Goal: Find specific page/section: Find specific page/section

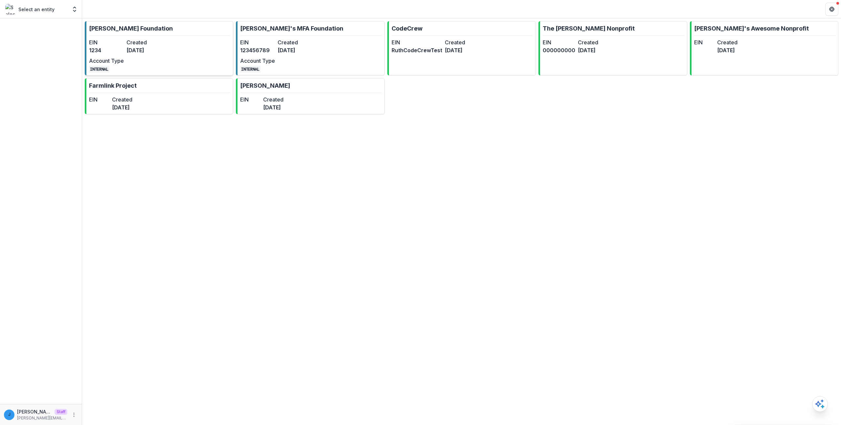
click at [145, 55] on div "EIN 1234 Created 3 years ago Account Type INTERNAL" at bounding box center [125, 55] width 72 height 34
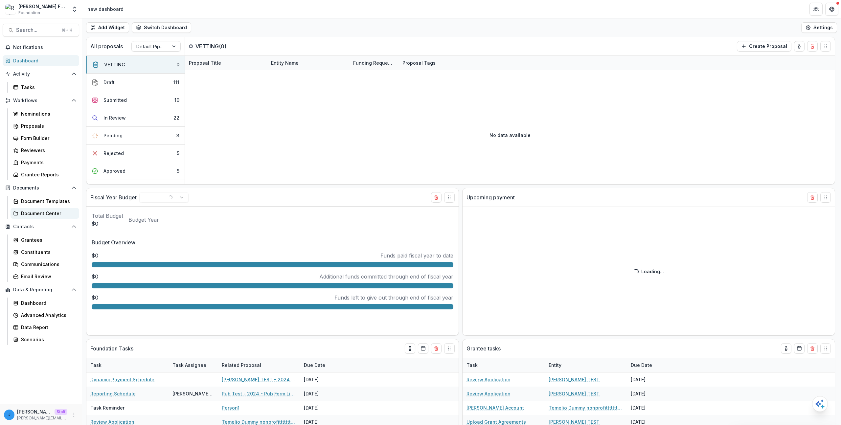
select select "******"
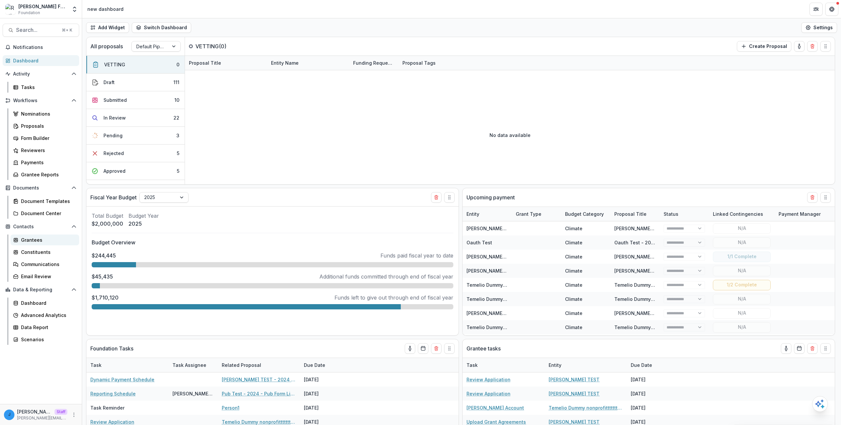
click at [34, 239] on div "Grantees" at bounding box center [47, 239] width 53 height 7
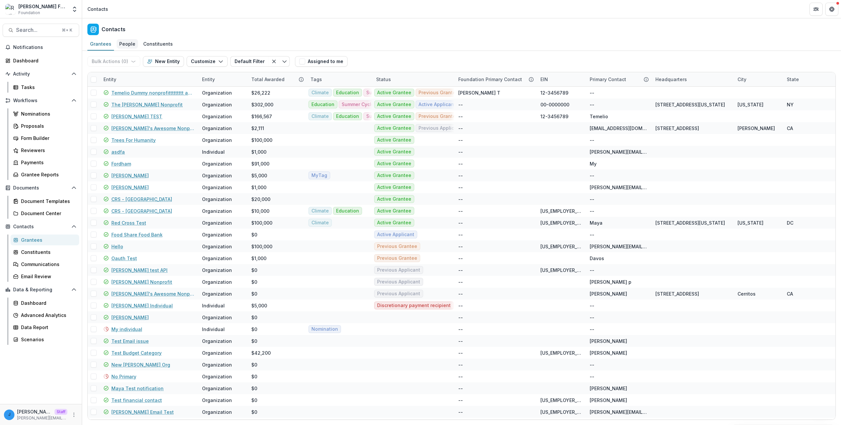
click at [124, 41] on div "People" at bounding box center [127, 44] width 21 height 10
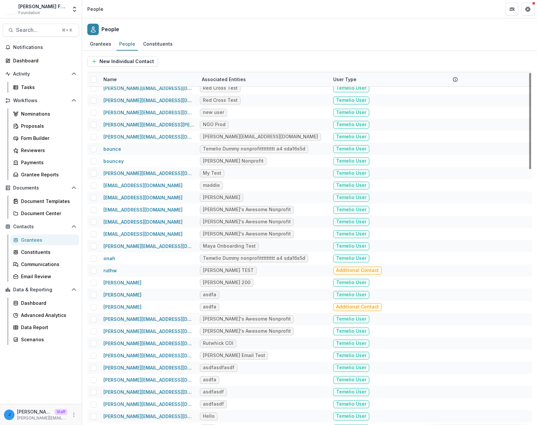
scroll to position [938, 0]
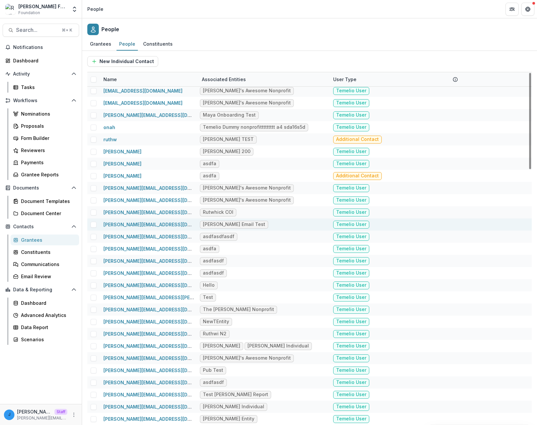
click at [358, 228] on span "Temelio User" at bounding box center [351, 225] width 36 height 8
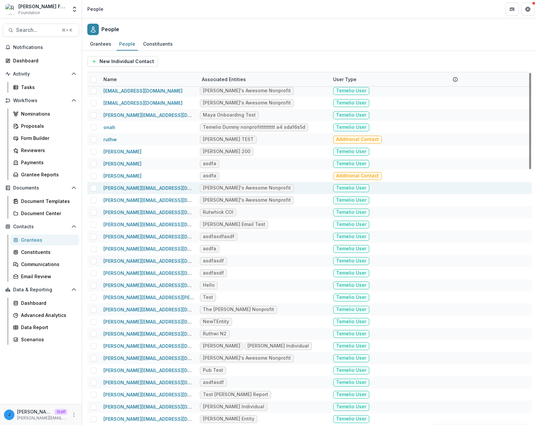
click at [349, 185] on span "Temelio User" at bounding box center [351, 188] width 36 height 8
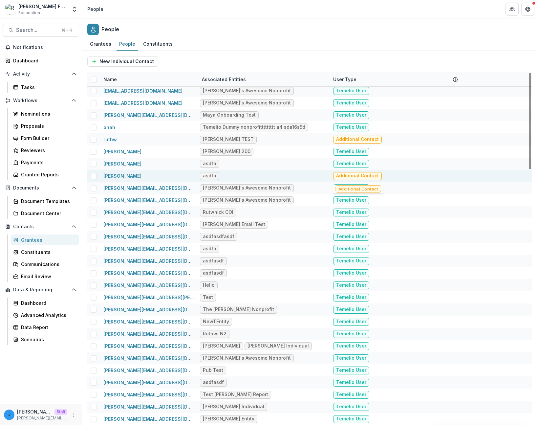
click at [348, 171] on div "Additional Contact" at bounding box center [394, 176] width 123 height 12
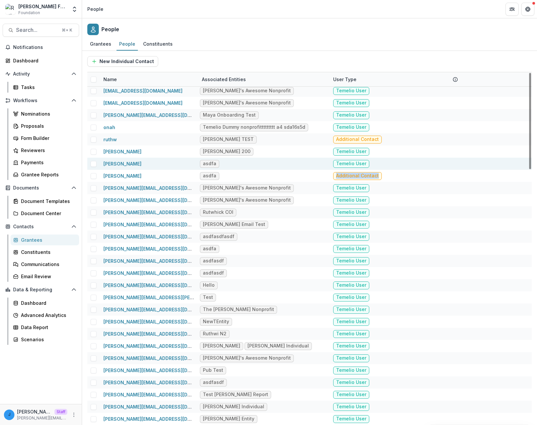
drag, startPoint x: 348, startPoint y: 171, endPoint x: 368, endPoint y: 164, distance: 21.5
click at [348, 171] on div "Additional Contact" at bounding box center [394, 176] width 123 height 12
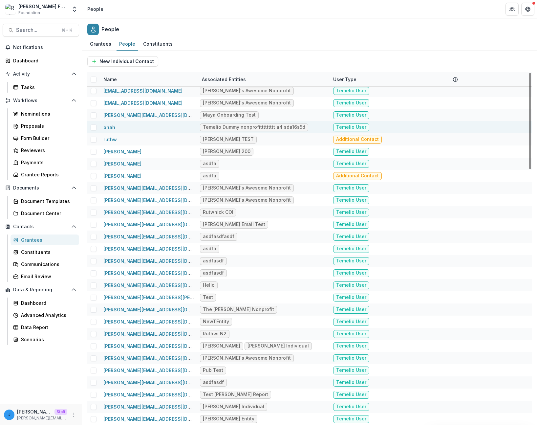
click at [372, 131] on div "Temelio User" at bounding box center [394, 127] width 123 height 12
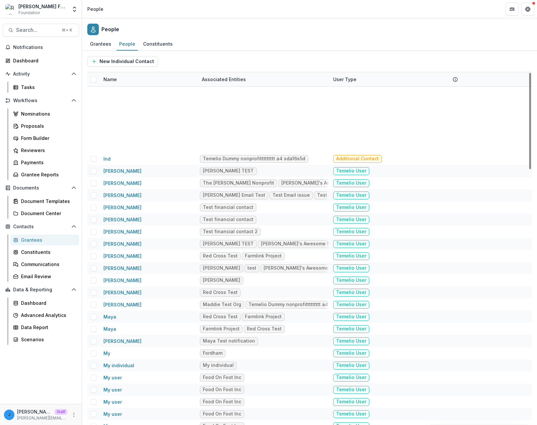
scroll to position [0, 0]
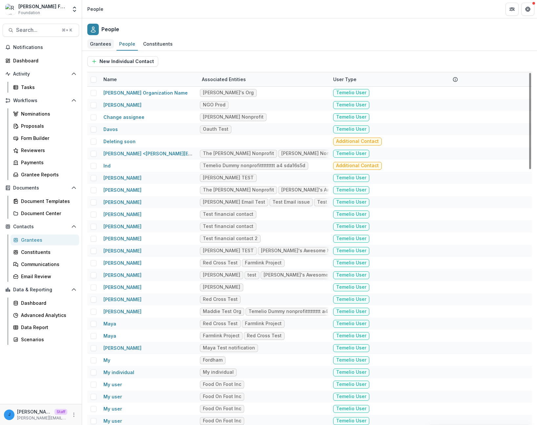
click at [107, 41] on div "Grantees" at bounding box center [100, 44] width 27 height 10
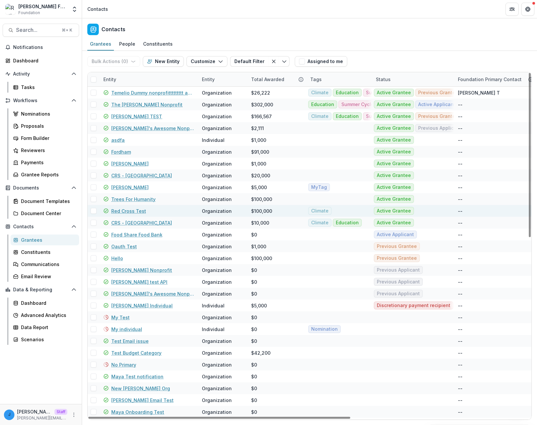
click at [121, 210] on link "Red Cross Test" at bounding box center [128, 211] width 35 height 7
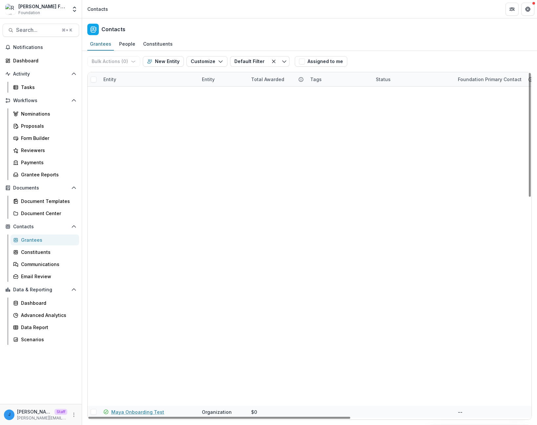
scroll to position [441, 0]
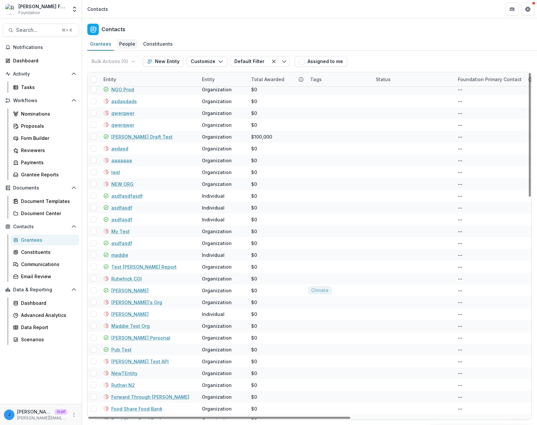
click at [127, 46] on div "People" at bounding box center [127, 44] width 21 height 10
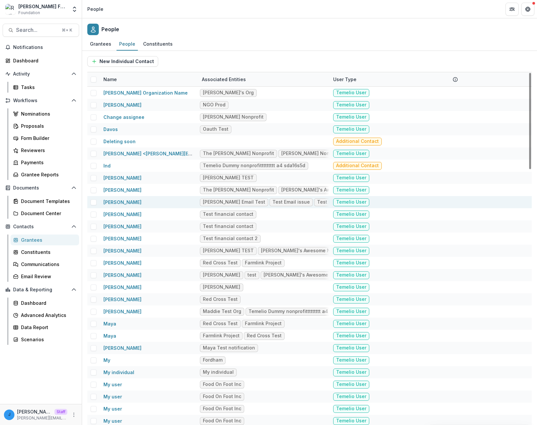
click at [359, 207] on div "Temelio User" at bounding box center [394, 202] width 123 height 12
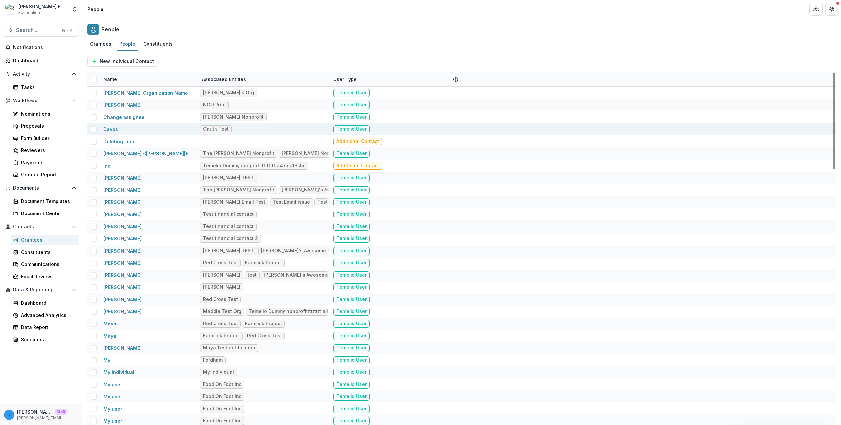
click at [222, 134] on div "Oauth Test" at bounding box center [264, 129] width 131 height 12
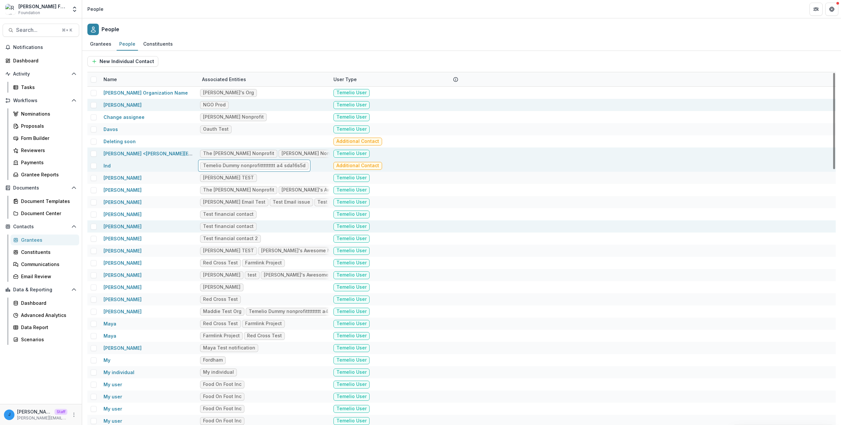
click at [469, 225] on div "[PERSON_NAME] W Test financial contact Temelio User" at bounding box center [461, 226] width 748 height 12
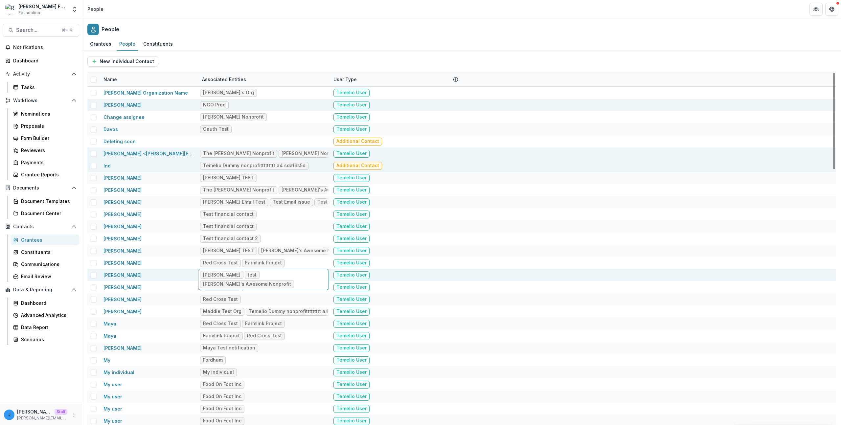
click at [236, 270] on div "Maddie test [PERSON_NAME]'s Awesome Nonprofit" at bounding box center [263, 279] width 131 height 21
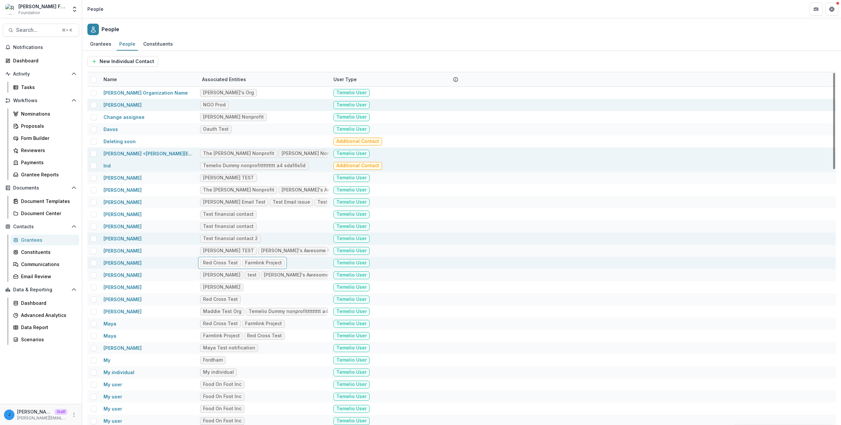
click at [233, 243] on div "Test financial contact 2" at bounding box center [264, 239] width 131 height 12
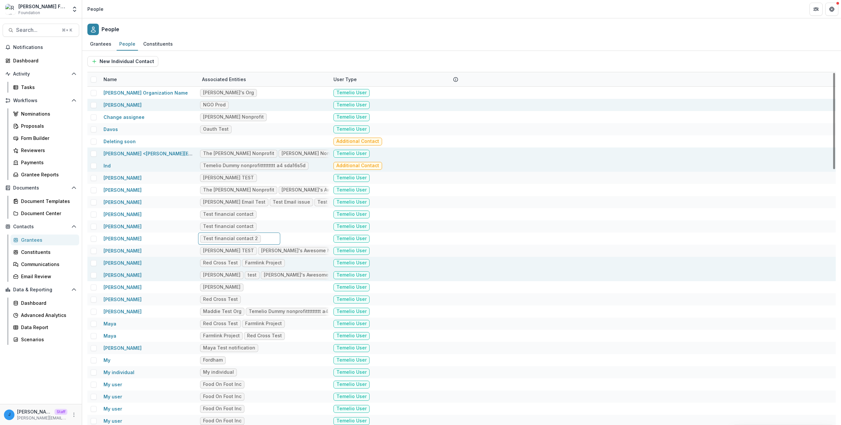
click at [223, 269] on div "Maddie test [PERSON_NAME]'s Awesome Nonprofit" at bounding box center [264, 275] width 131 height 12
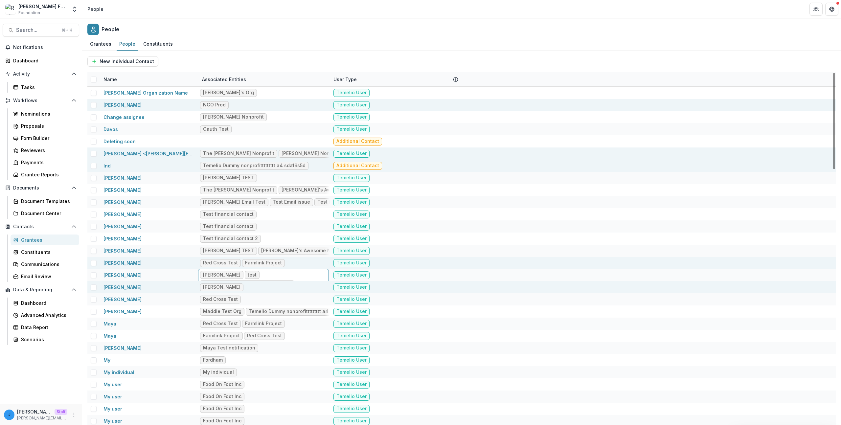
click at [224, 291] on div "[PERSON_NAME]" at bounding box center [264, 287] width 131 height 12
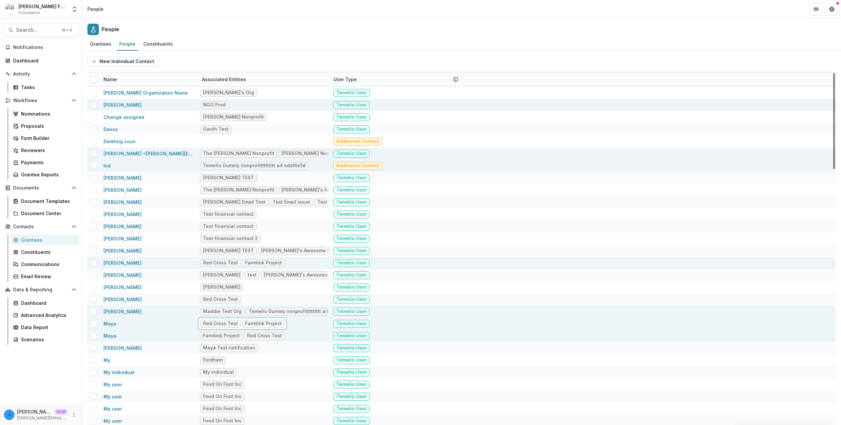
click at [255, 306] on div "Maddie Test Org Temelio Dummy nonprofittttttttt a4 sda16s5d" at bounding box center [264, 311] width 131 height 12
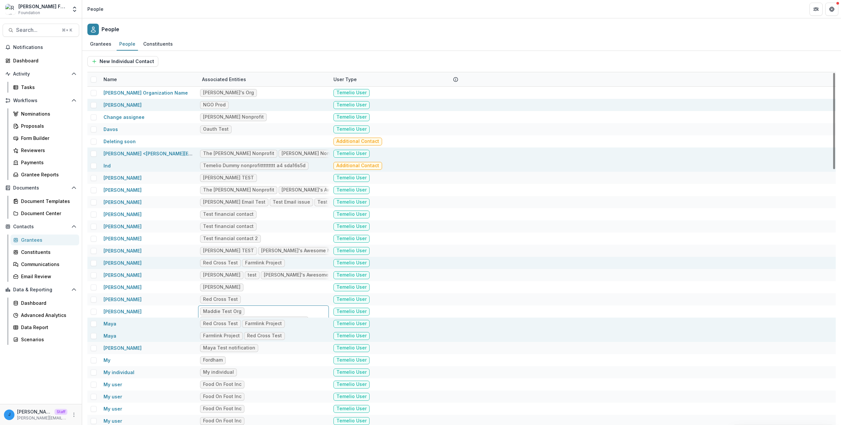
click at [348, 335] on span "Temelio User" at bounding box center [351, 336] width 36 height 8
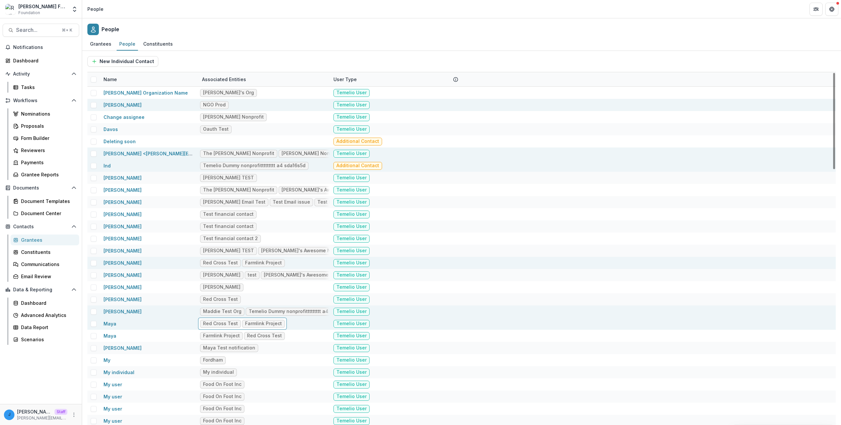
click at [232, 328] on div "Red Cross Test Farmlink Project" at bounding box center [242, 324] width 89 height 12
click at [232, 318] on div "Red Cross Test Farmlink Project" at bounding box center [242, 324] width 89 height 12
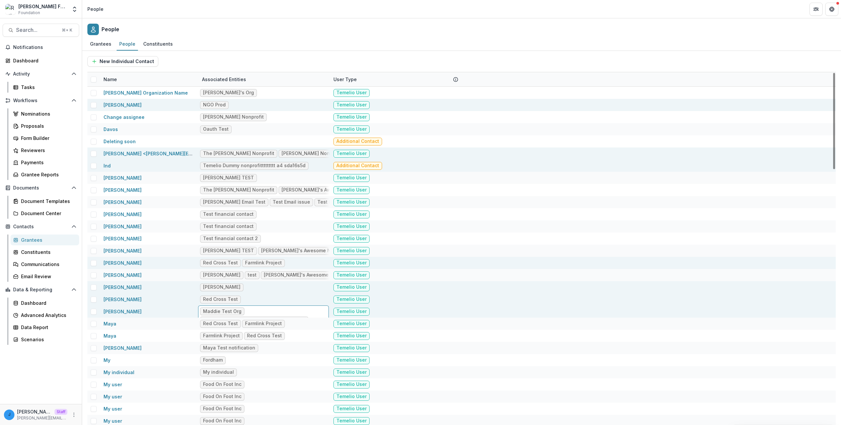
click at [226, 291] on div "[PERSON_NAME]" at bounding box center [264, 287] width 131 height 12
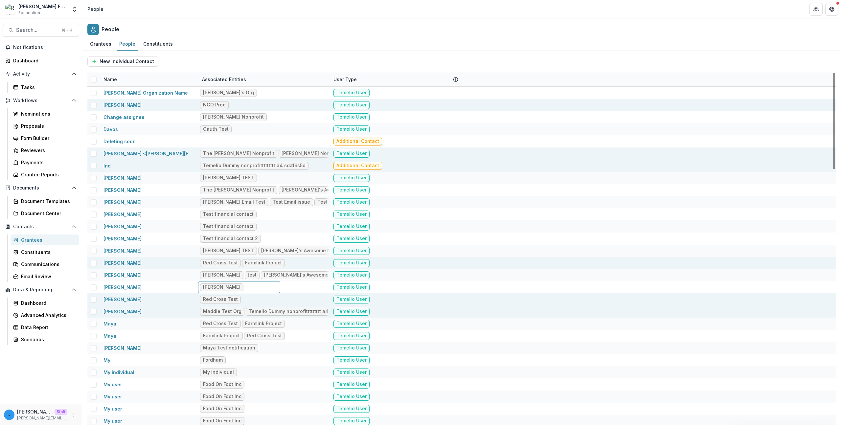
drag, startPoint x: 227, startPoint y: 279, endPoint x: 225, endPoint y: 302, distance: 23.8
click at [228, 280] on div "Maddie test [PERSON_NAME]'s Awesome Nonprofit" at bounding box center [264, 275] width 131 height 12
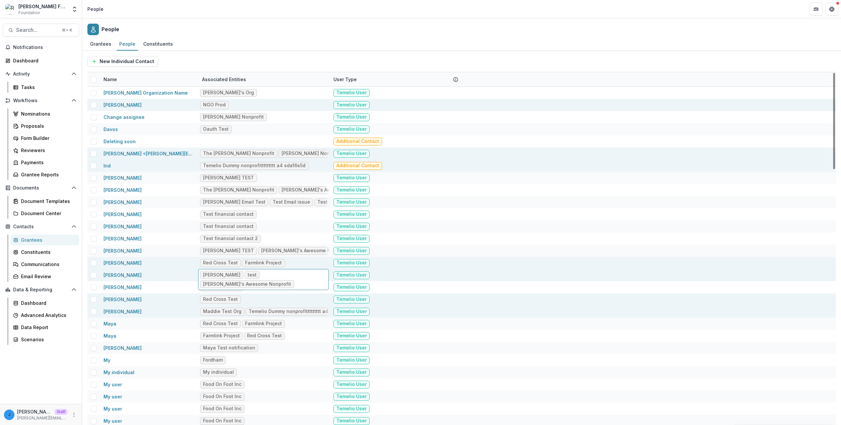
click at [248, 275] on div "test" at bounding box center [252, 275] width 9 height 6
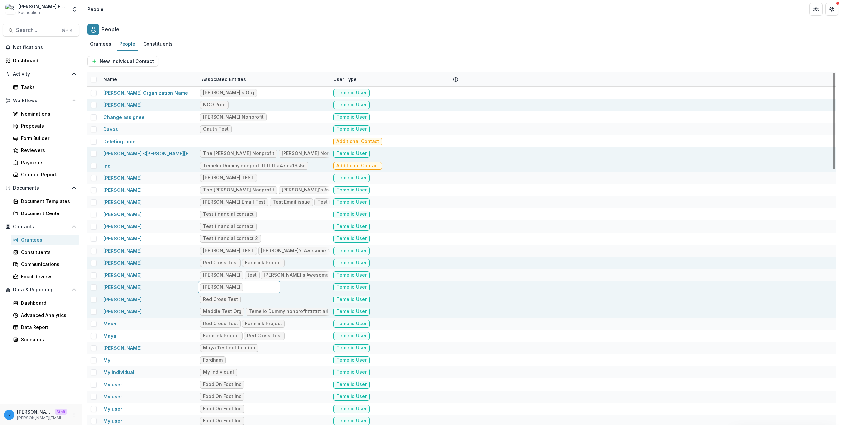
click at [219, 292] on div "[PERSON_NAME]" at bounding box center [239, 287] width 82 height 12
click at [225, 287] on div "[PERSON_NAME]" at bounding box center [264, 287] width 131 height 12
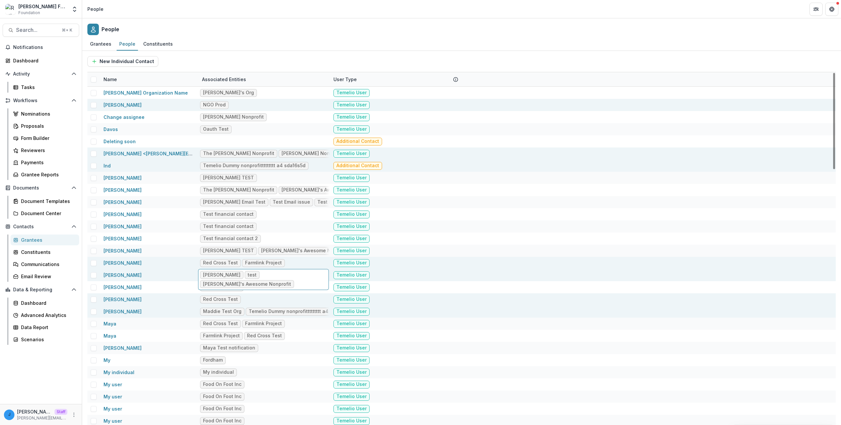
click at [227, 269] on div "Maddie test [PERSON_NAME]'s Awesome Nonprofit" at bounding box center [263, 279] width 131 height 21
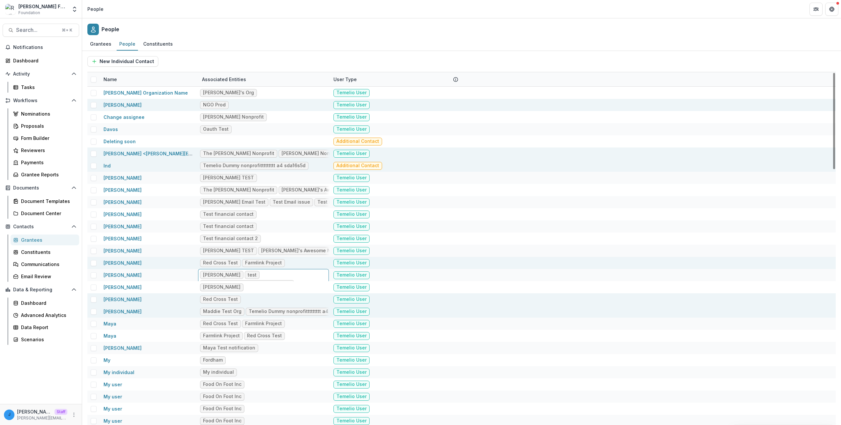
click at [219, 317] on div "Maddie Test Org Temelio Dummy nonprofittttttttt a4 sda16s5d" at bounding box center [264, 311] width 131 height 12
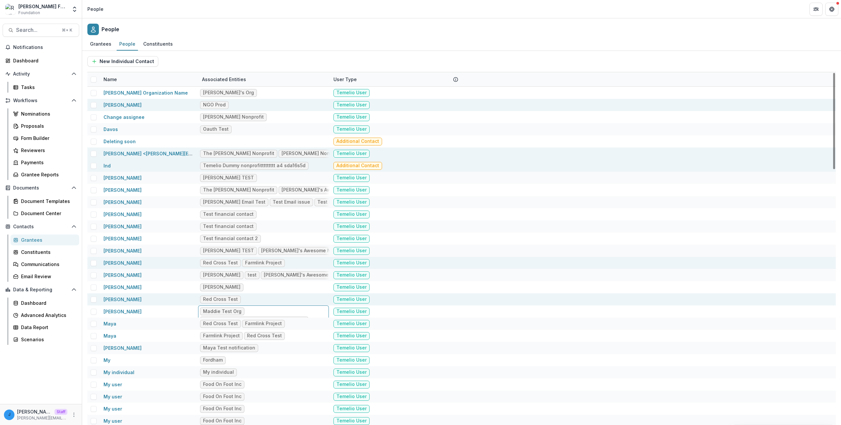
click at [223, 268] on div "Red Cross Test Farmlink Project" at bounding box center [264, 263] width 131 height 12
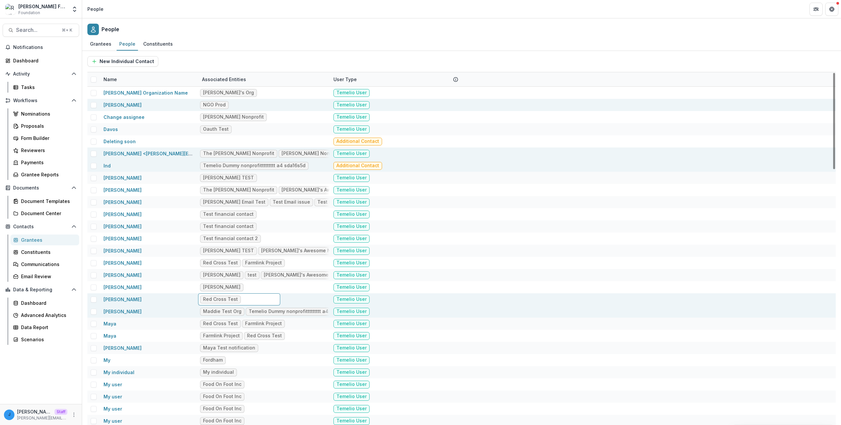
click at [224, 316] on div "Maddie Test Org Temelio Dummy nonprofittttttttt a4 sda16s5d" at bounding box center [264, 311] width 131 height 12
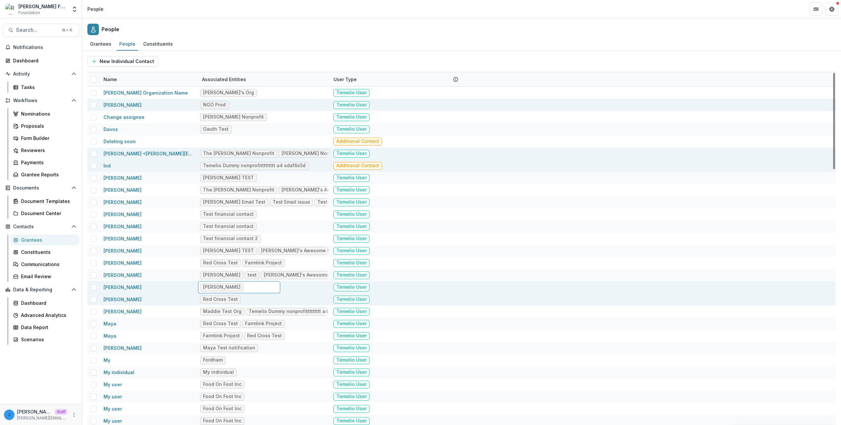
click at [237, 281] on div "[PERSON_NAME]" at bounding box center [239, 287] width 82 height 12
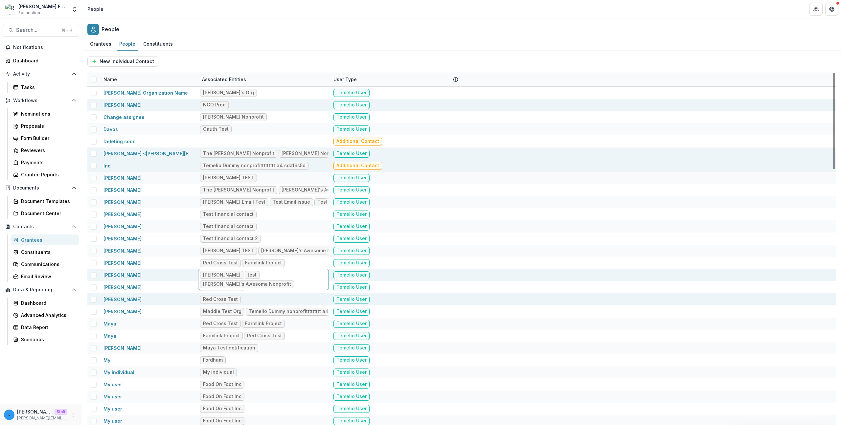
click at [237, 270] on div "Maddie test [PERSON_NAME]'s Awesome Nonprofit" at bounding box center [263, 279] width 131 height 21
